Goal: Task Accomplishment & Management: Manage account settings

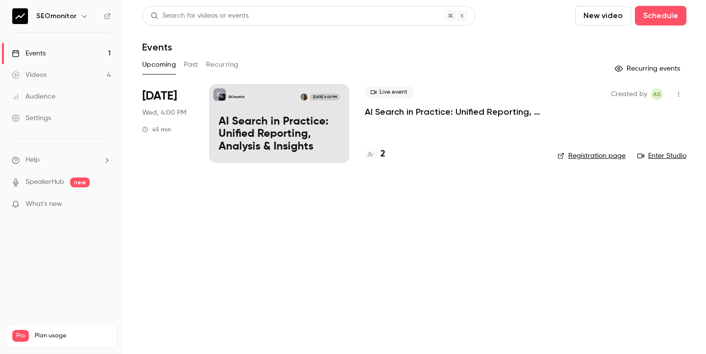
click at [313, 131] on p "AI Search in Practice: Unified Reporting, Analysis & Insights" at bounding box center [279, 135] width 121 height 38
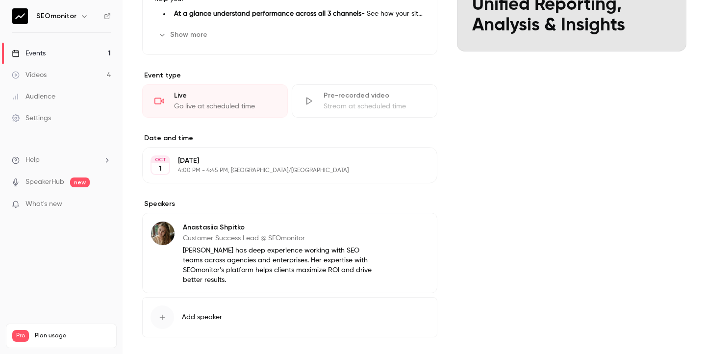
scroll to position [168, 0]
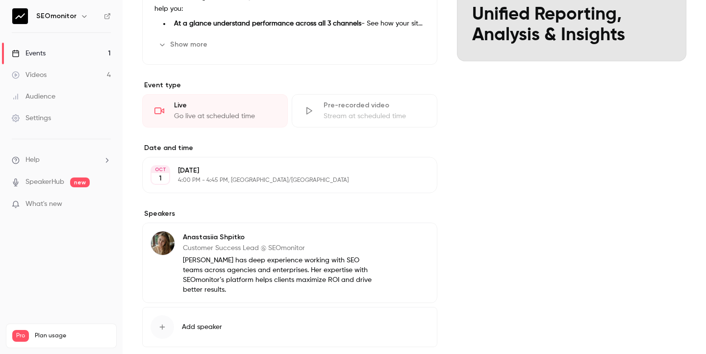
click at [373, 177] on p "4:00 PM - 4:45 PM, [GEOGRAPHIC_DATA]/[GEOGRAPHIC_DATA]" at bounding box center [281, 180] width 207 height 8
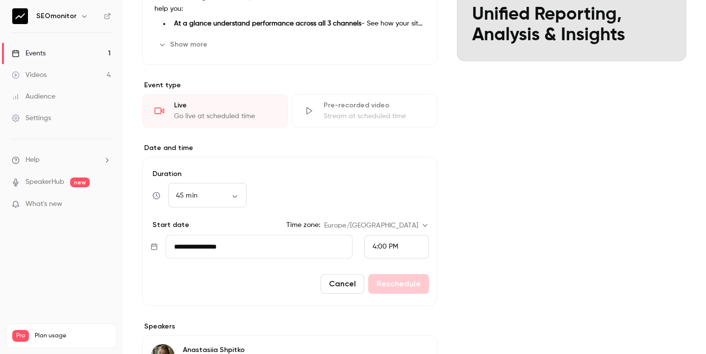
scroll to position [181, 0]
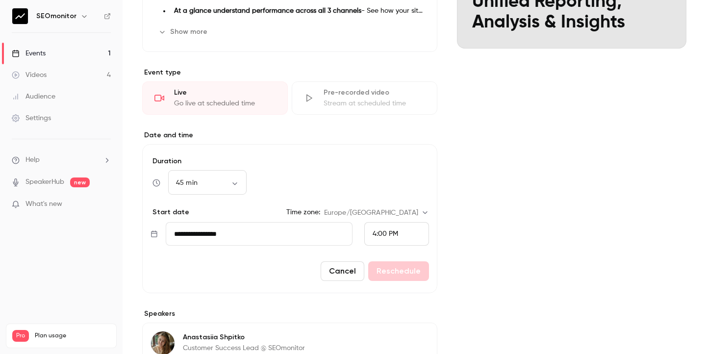
click at [257, 237] on input "**********" at bounding box center [259, 234] width 187 height 24
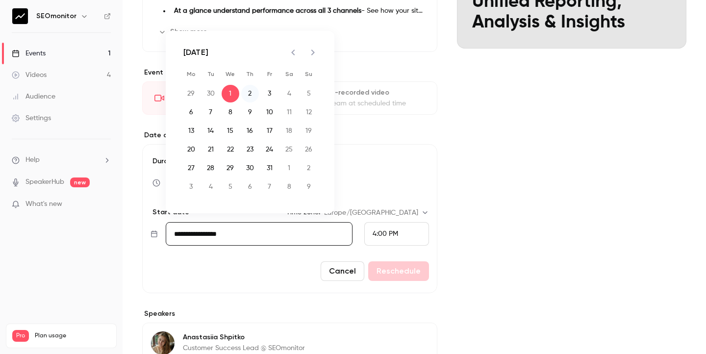
click at [249, 94] on button "2" at bounding box center [250, 94] width 18 height 18
type input "**********"
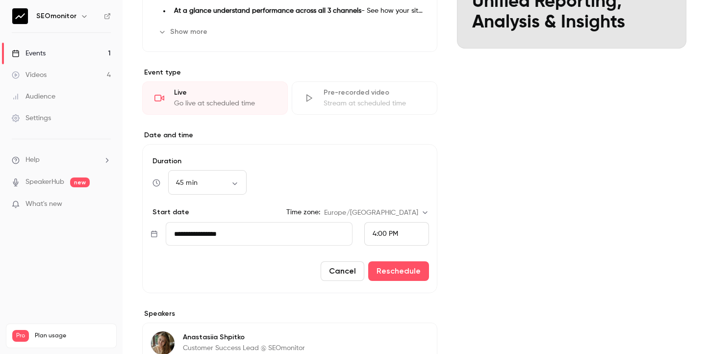
click at [371, 140] on label "Date and time" at bounding box center [289, 135] width 295 height 10
click at [417, 274] on button "Reschedule" at bounding box center [398, 271] width 61 height 20
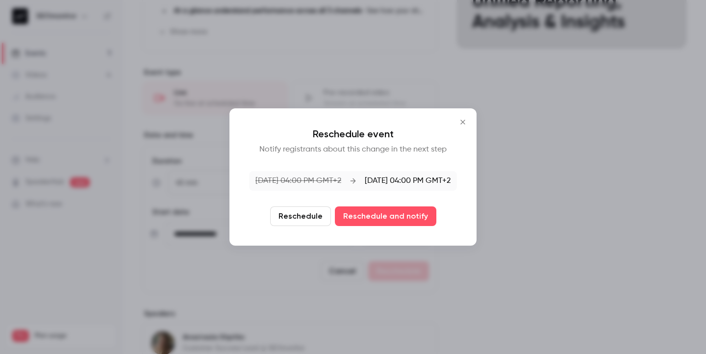
click at [464, 122] on icon "Close" at bounding box center [463, 122] width 12 height 8
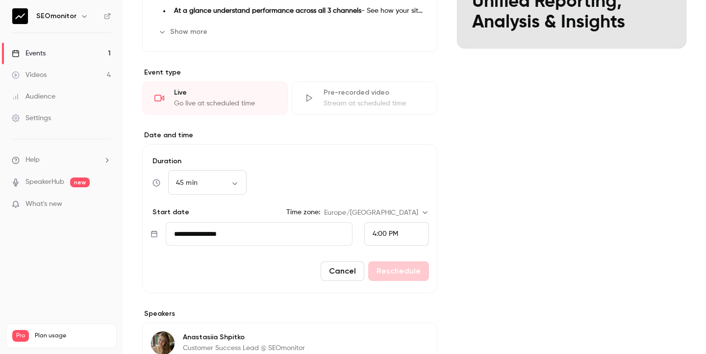
click at [338, 274] on button "Cancel" at bounding box center [342, 271] width 44 height 20
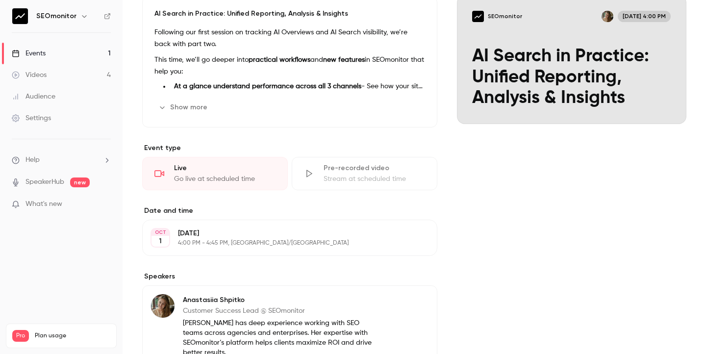
scroll to position [140, 0]
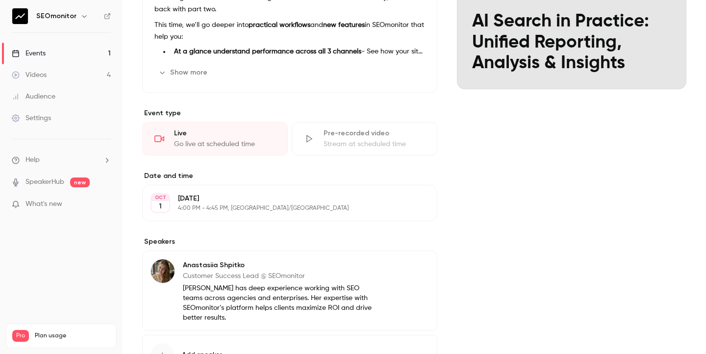
click at [322, 211] on p "4:00 PM - 4:45 PM, [GEOGRAPHIC_DATA]/[GEOGRAPHIC_DATA]" at bounding box center [281, 208] width 207 height 8
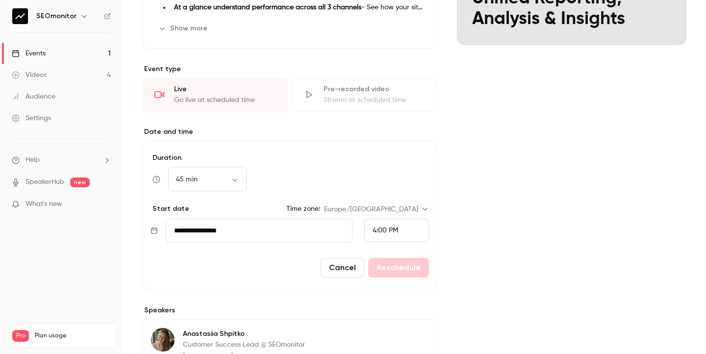
scroll to position [185, 0]
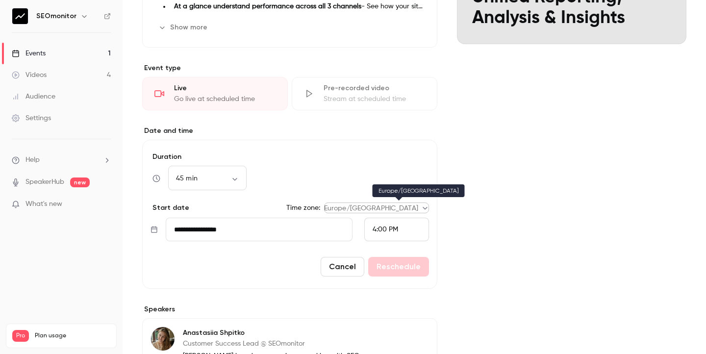
click at [418, 210] on body "SEOmonitor Events 1 Videos 4 Audience Settings Help SpeakerHub new What's new P…" at bounding box center [353, 177] width 706 height 354
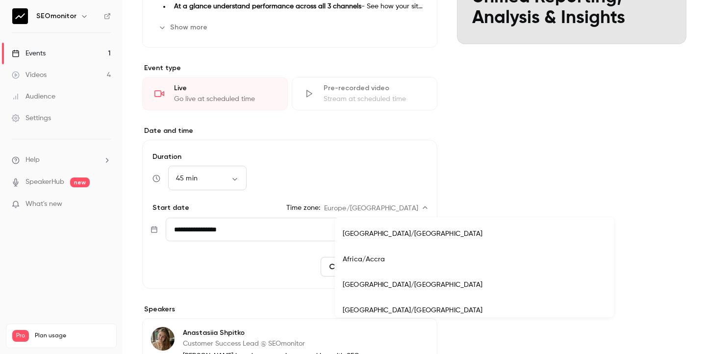
scroll to position [8809, 0]
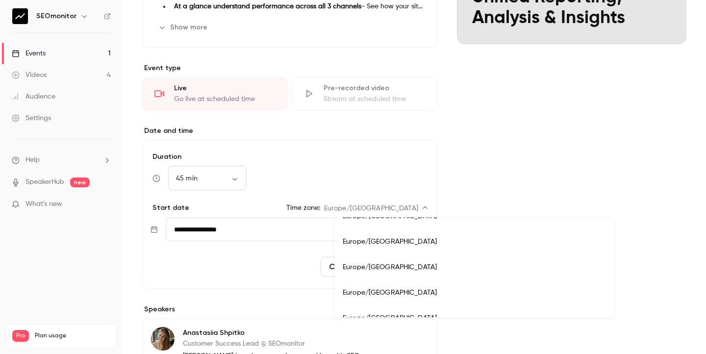
click at [516, 205] on div at bounding box center [353, 177] width 706 height 354
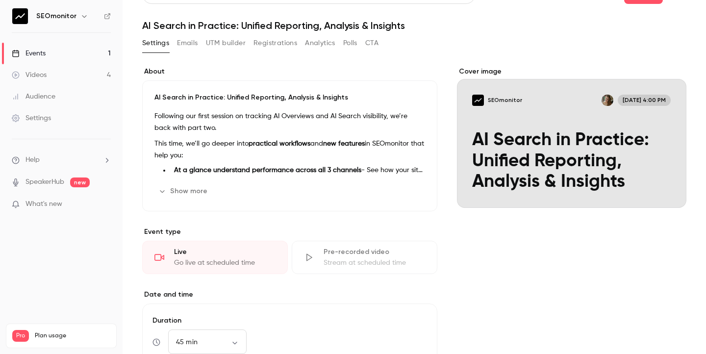
scroll to position [0, 0]
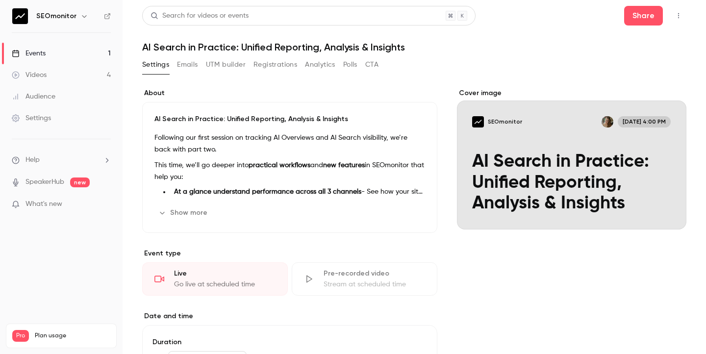
click at [679, 19] on icon "button" at bounding box center [678, 15] width 8 height 7
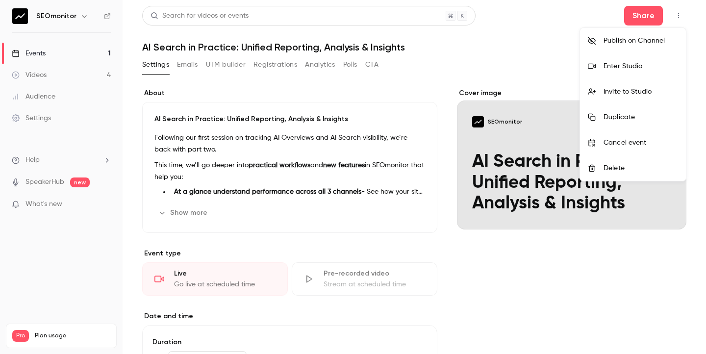
click at [503, 55] on div at bounding box center [353, 177] width 706 height 354
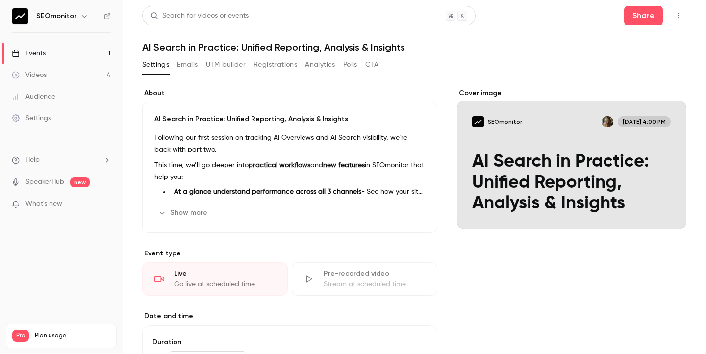
click at [74, 78] on link "Videos 4" at bounding box center [61, 75] width 123 height 22
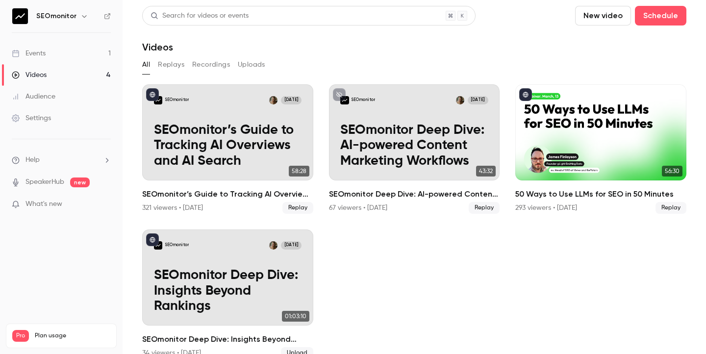
click at [50, 60] on link "Events 1" at bounding box center [61, 54] width 123 height 22
